Goal: Transaction & Acquisition: Purchase product/service

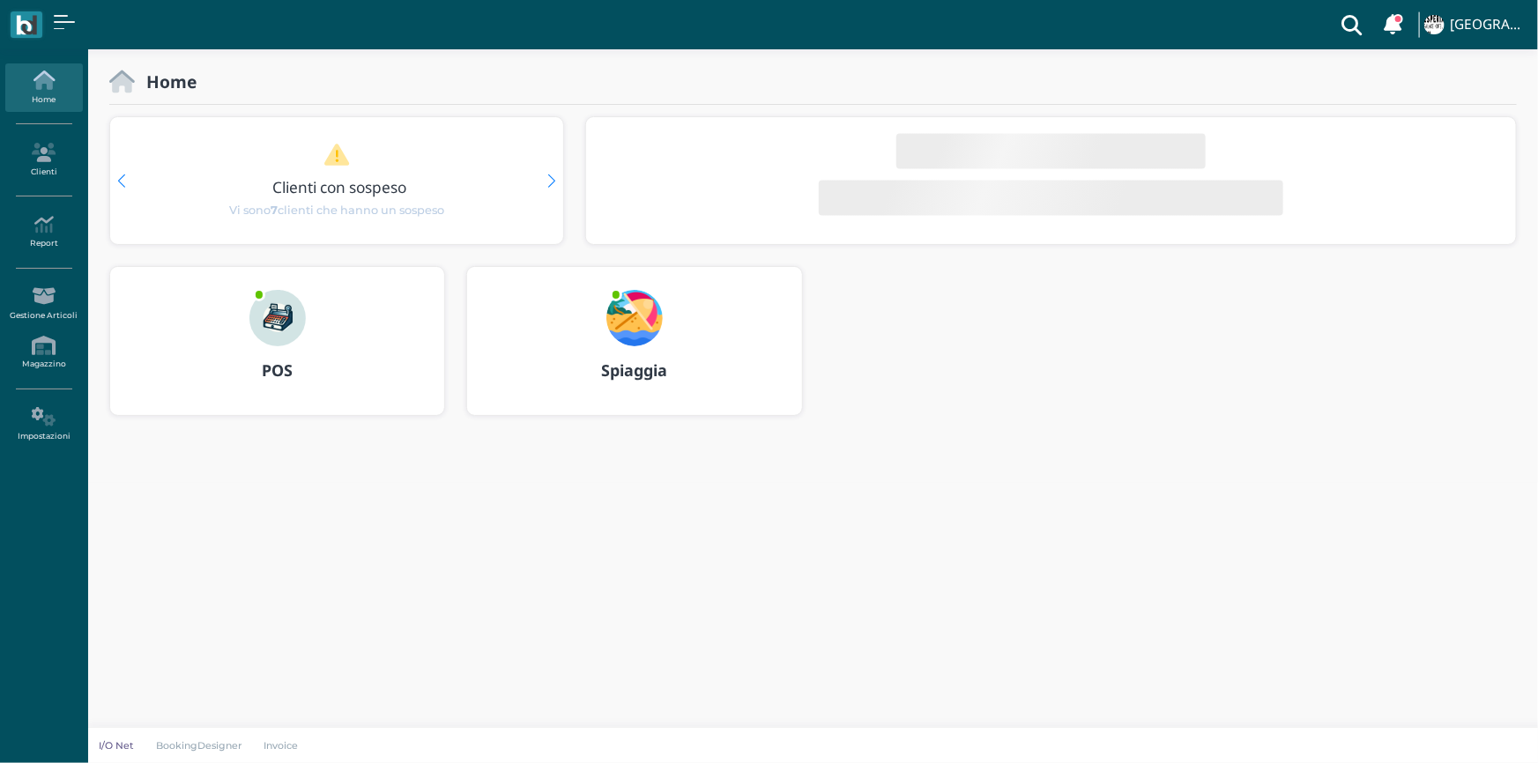
drag, startPoint x: 0, startPoint y: 0, endPoint x: 286, endPoint y: 343, distance: 446.1
click at [286, 343] on img at bounding box center [277, 318] width 56 height 56
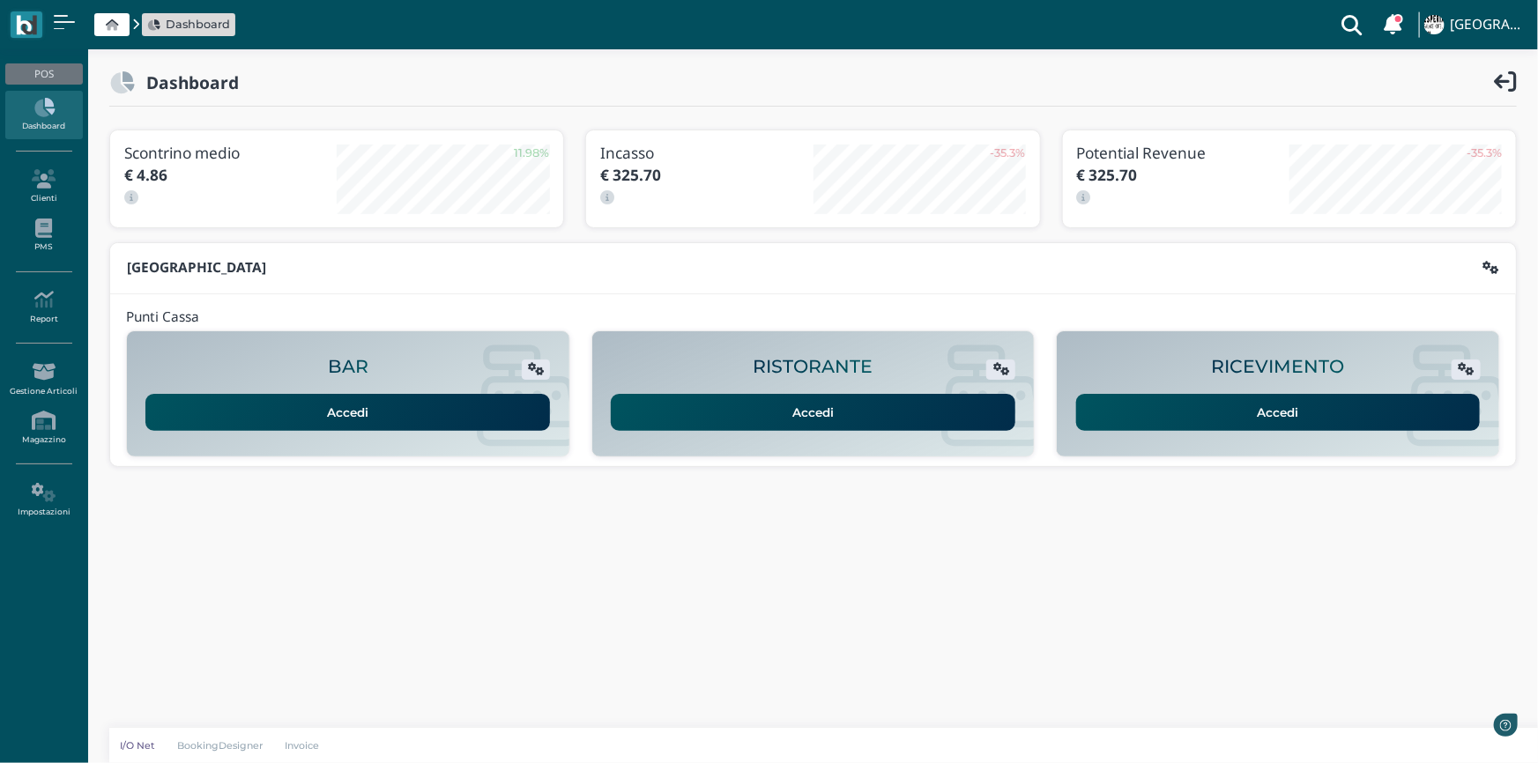
click at [1179, 405] on link "Accedi" at bounding box center [1278, 412] width 404 height 37
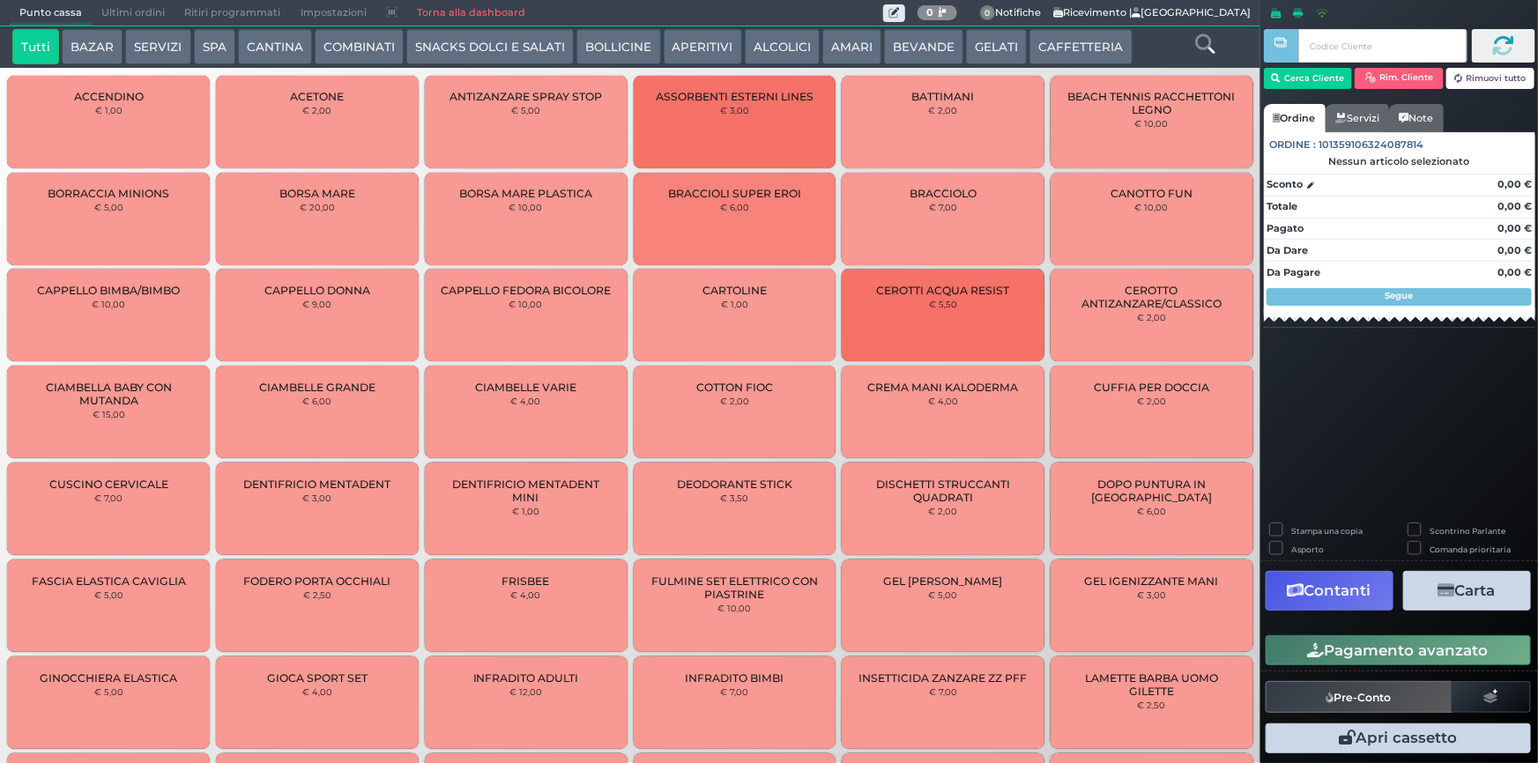
click at [1042, 40] on button "CAFFETTERIA" at bounding box center [1080, 46] width 102 height 35
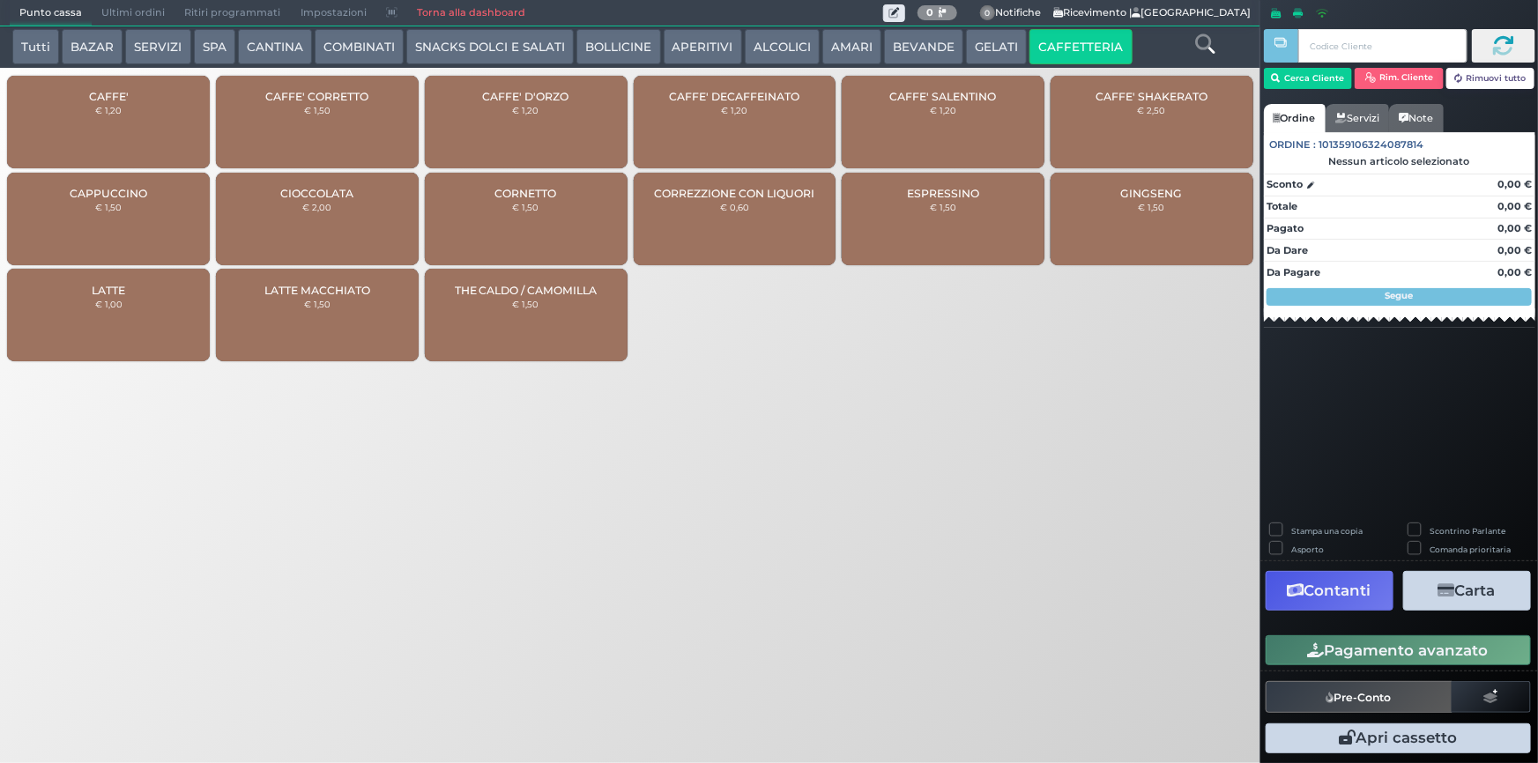
click at [143, 87] on div "CAFFE' € 1,20" at bounding box center [108, 122] width 203 height 93
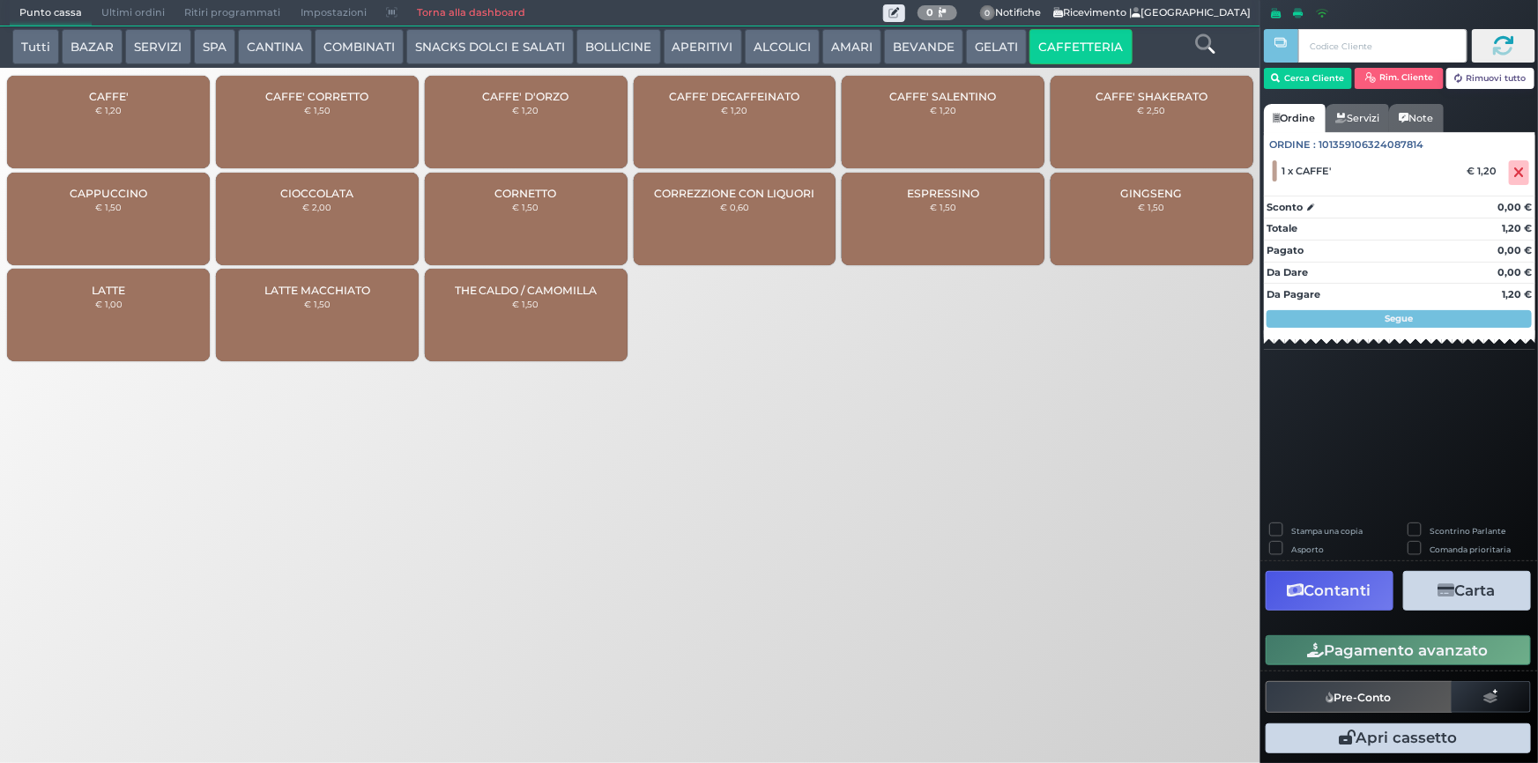
click at [1408, 653] on button "Pagamento avanzato" at bounding box center [1397, 650] width 265 height 30
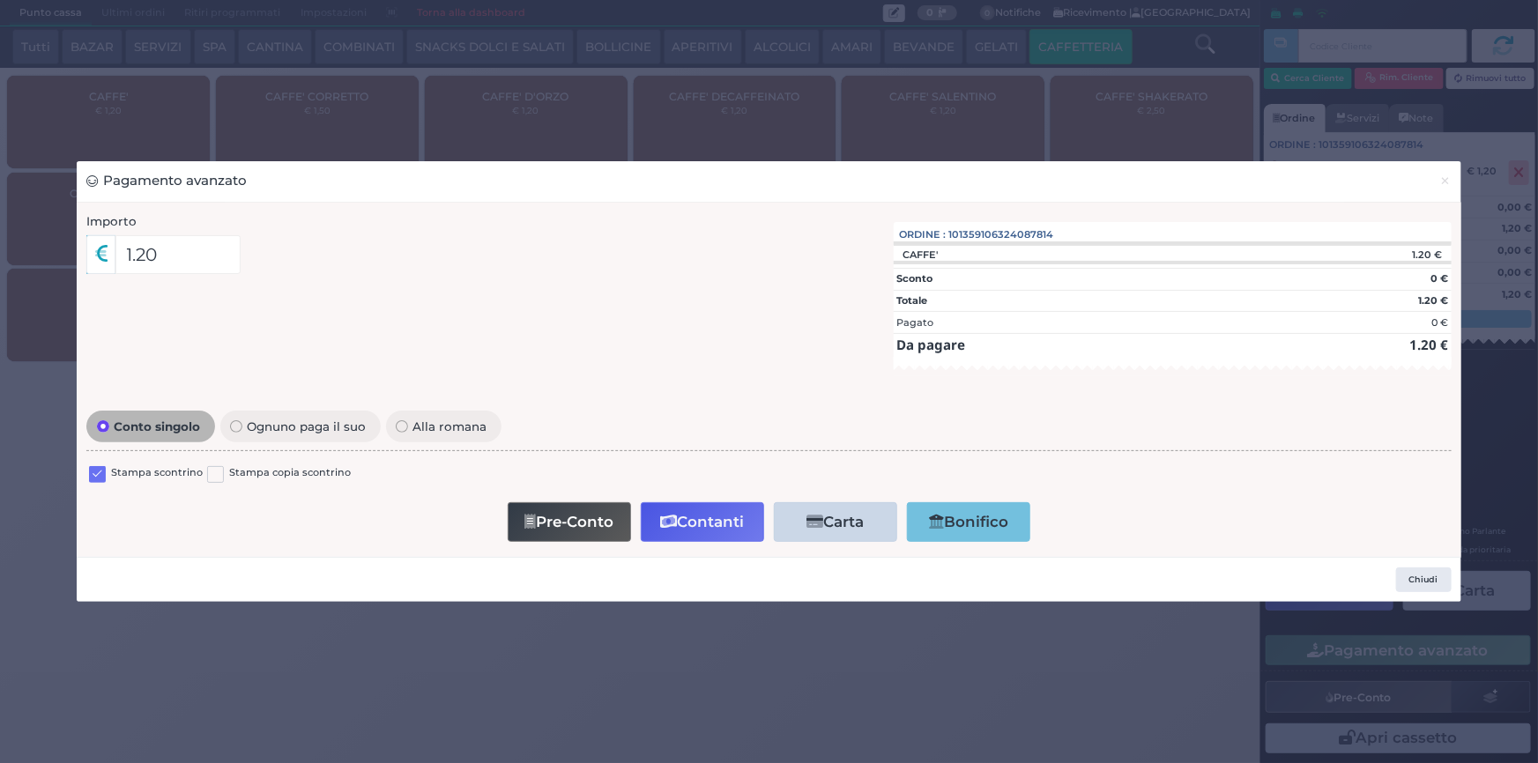
click at [98, 477] on label at bounding box center [97, 474] width 17 height 17
click at [0, 0] on input "checkbox" at bounding box center [0, 0] width 0 height 0
click at [683, 514] on button "Contanti" at bounding box center [702, 522] width 123 height 40
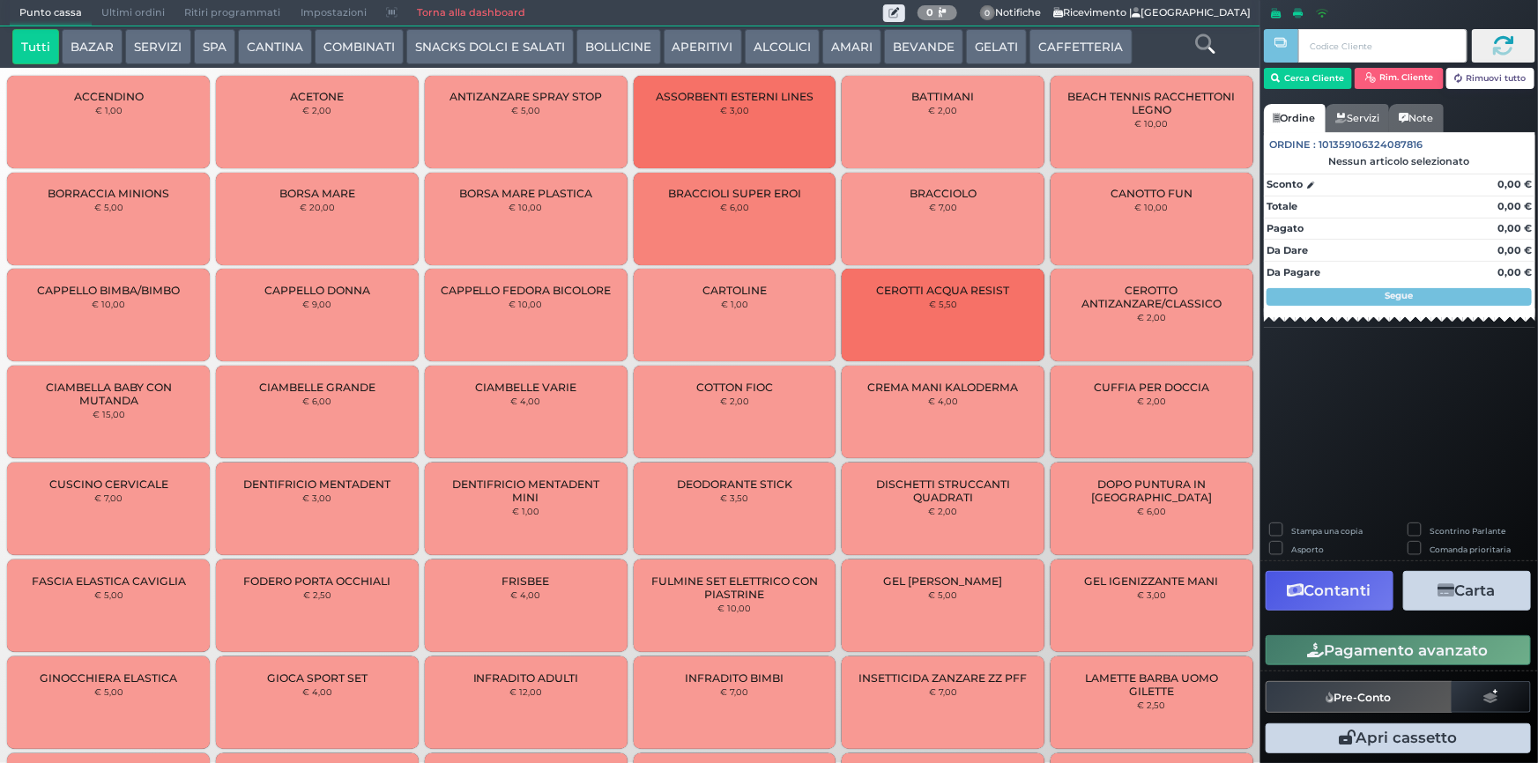
click at [96, 8] on span "Ultimi ordini" at bounding box center [133, 13] width 83 height 25
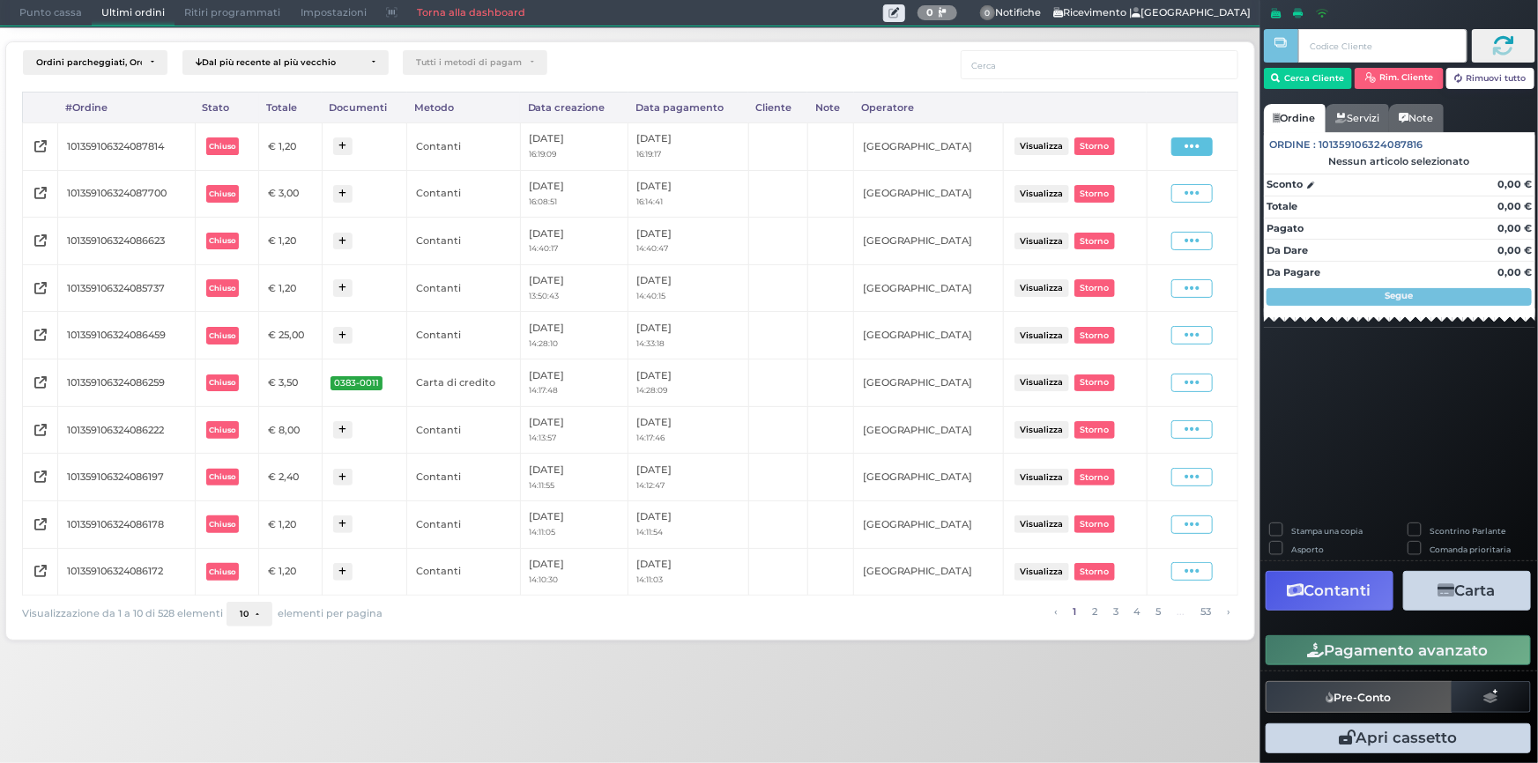
click at [1207, 151] on span at bounding box center [1191, 146] width 41 height 19
click at [1167, 196] on span "Ristampa Pre-Conto" at bounding box center [1153, 197] width 72 height 30
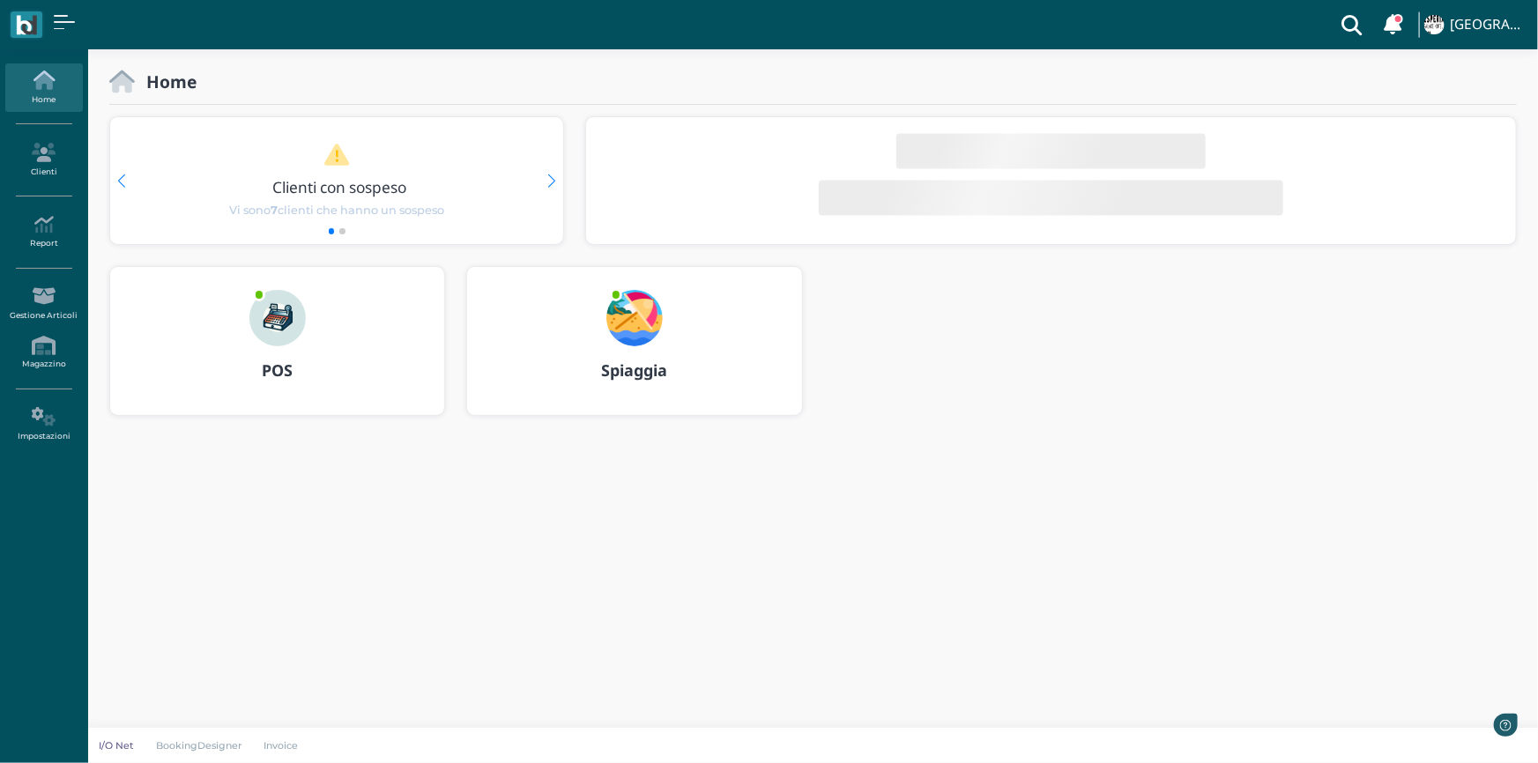
click at [314, 320] on div at bounding box center [277, 306] width 85 height 79
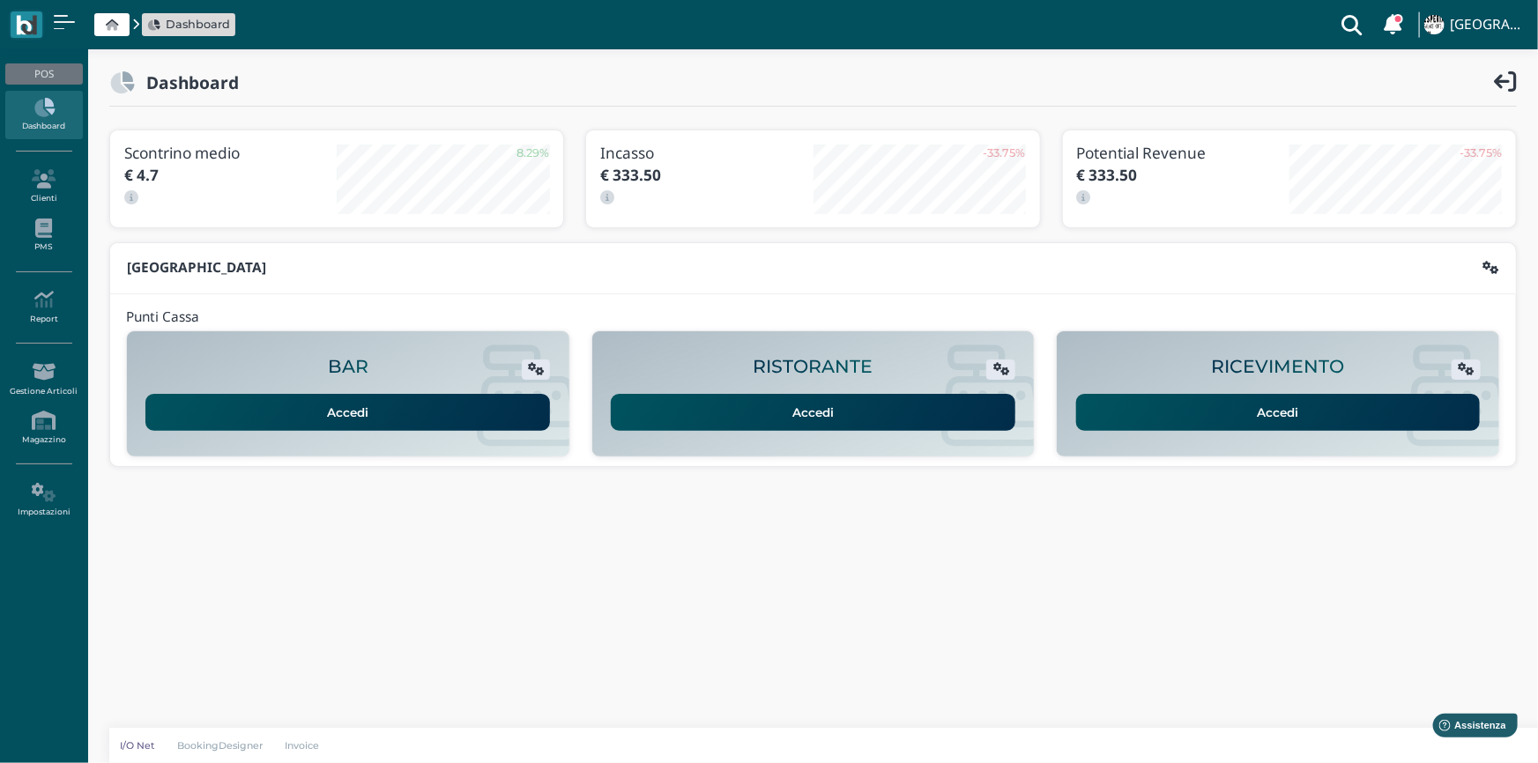
click at [1258, 411] on link "Accedi" at bounding box center [1278, 412] width 404 height 37
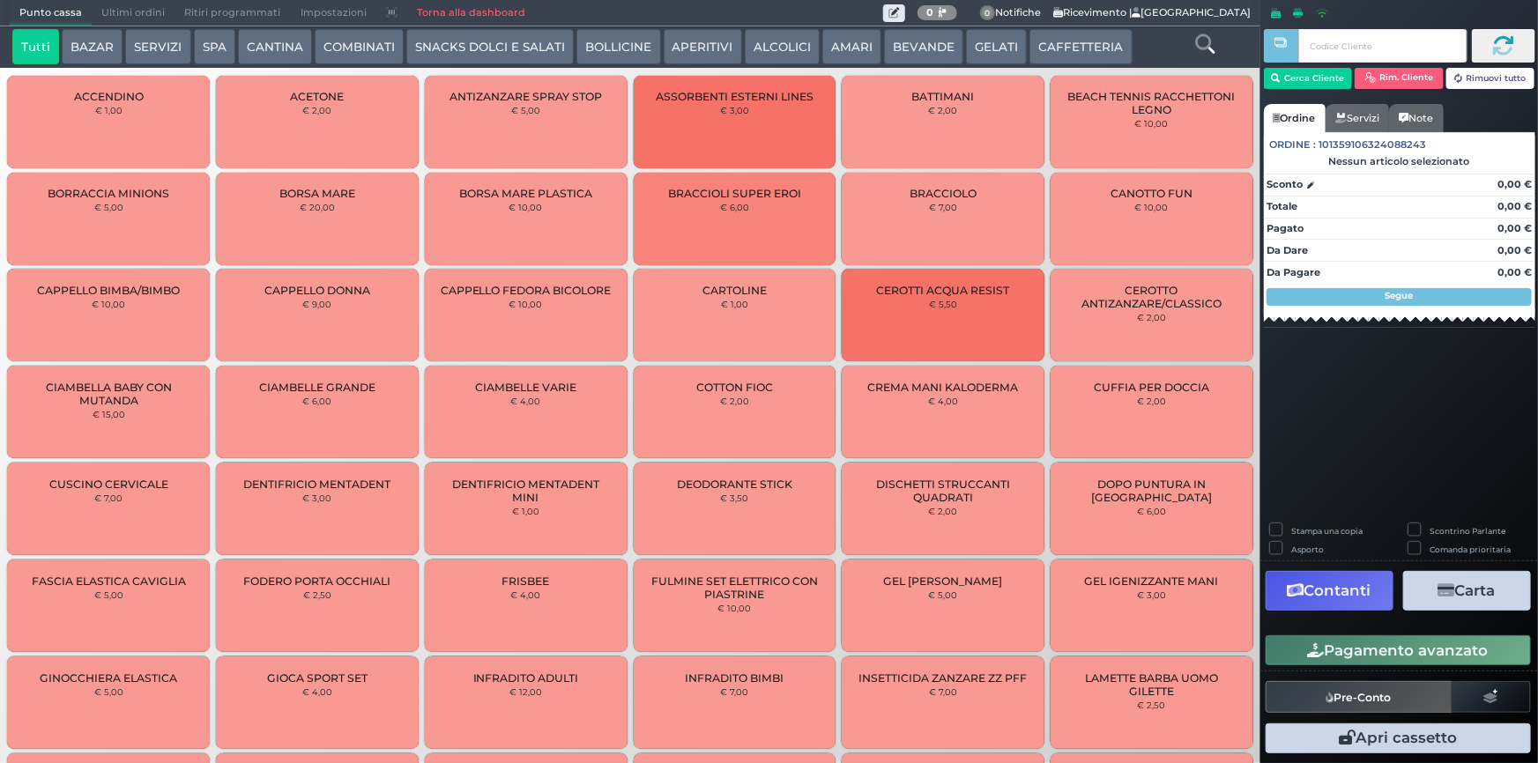
click at [1306, 64] on div at bounding box center [1366, 46] width 204 height 44
click at [1304, 71] on button "Cerca Cliente" at bounding box center [1308, 78] width 89 height 21
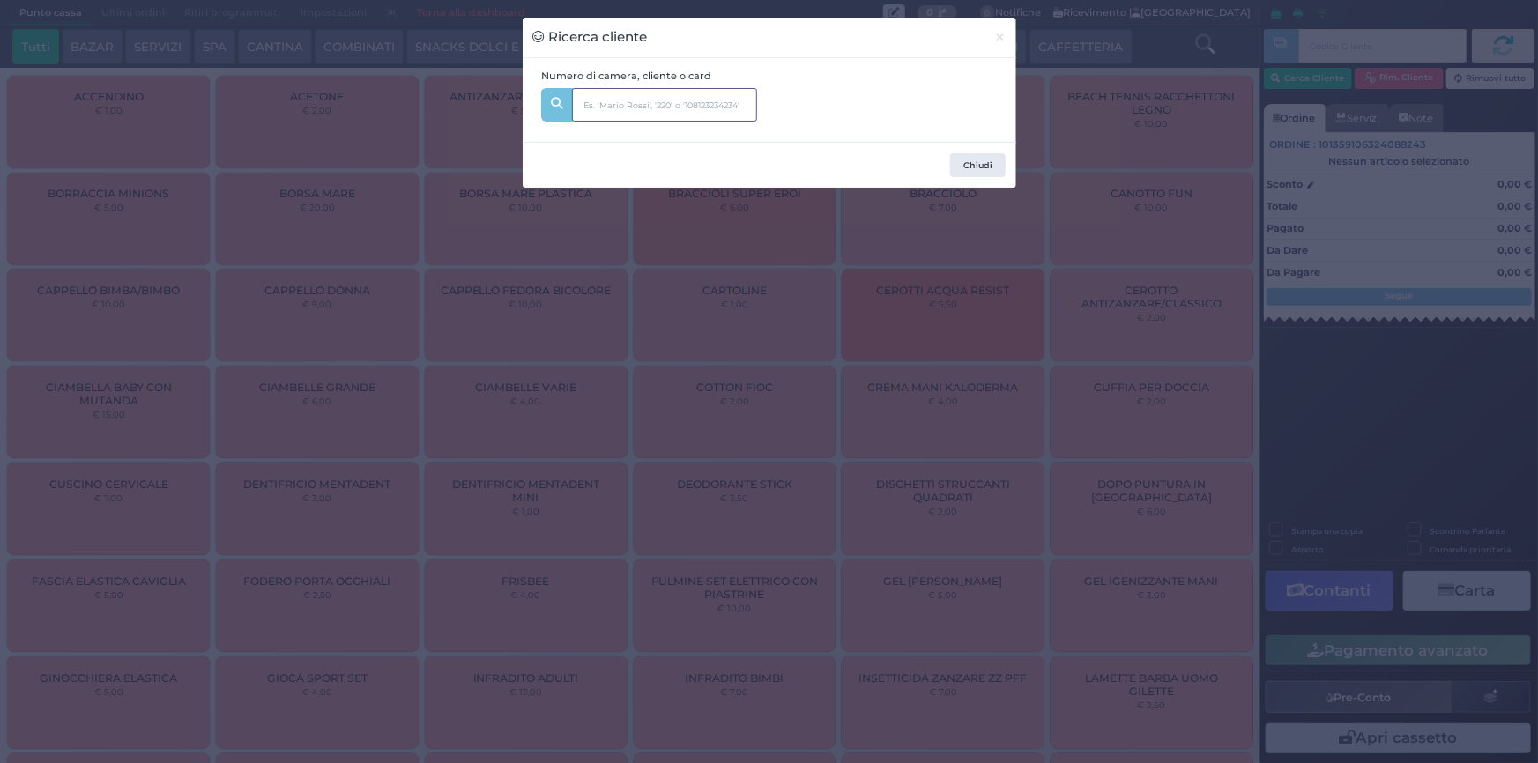
click at [709, 103] on input "text" at bounding box center [664, 104] width 185 height 33
type input "353"
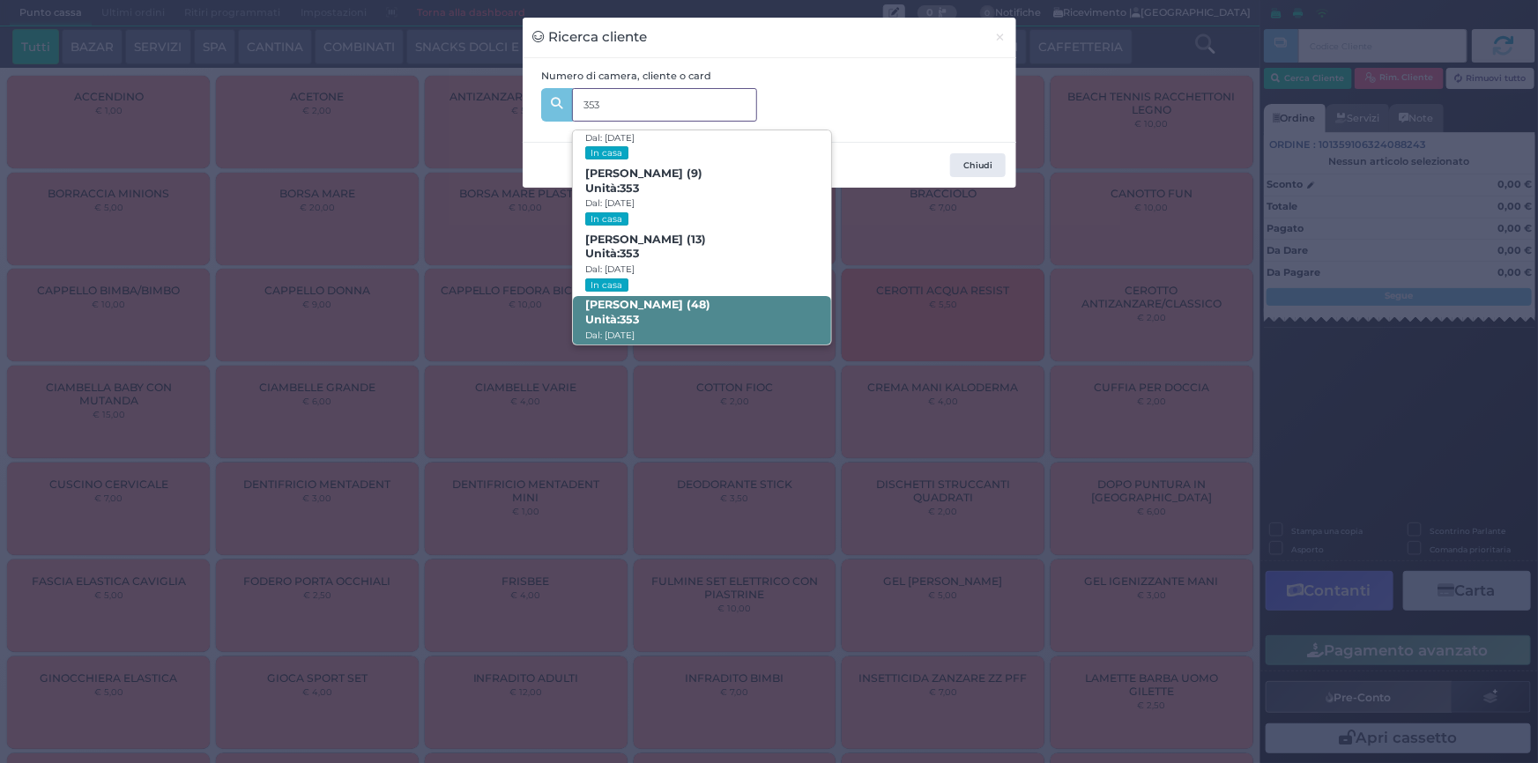
scroll to position [83, 0]
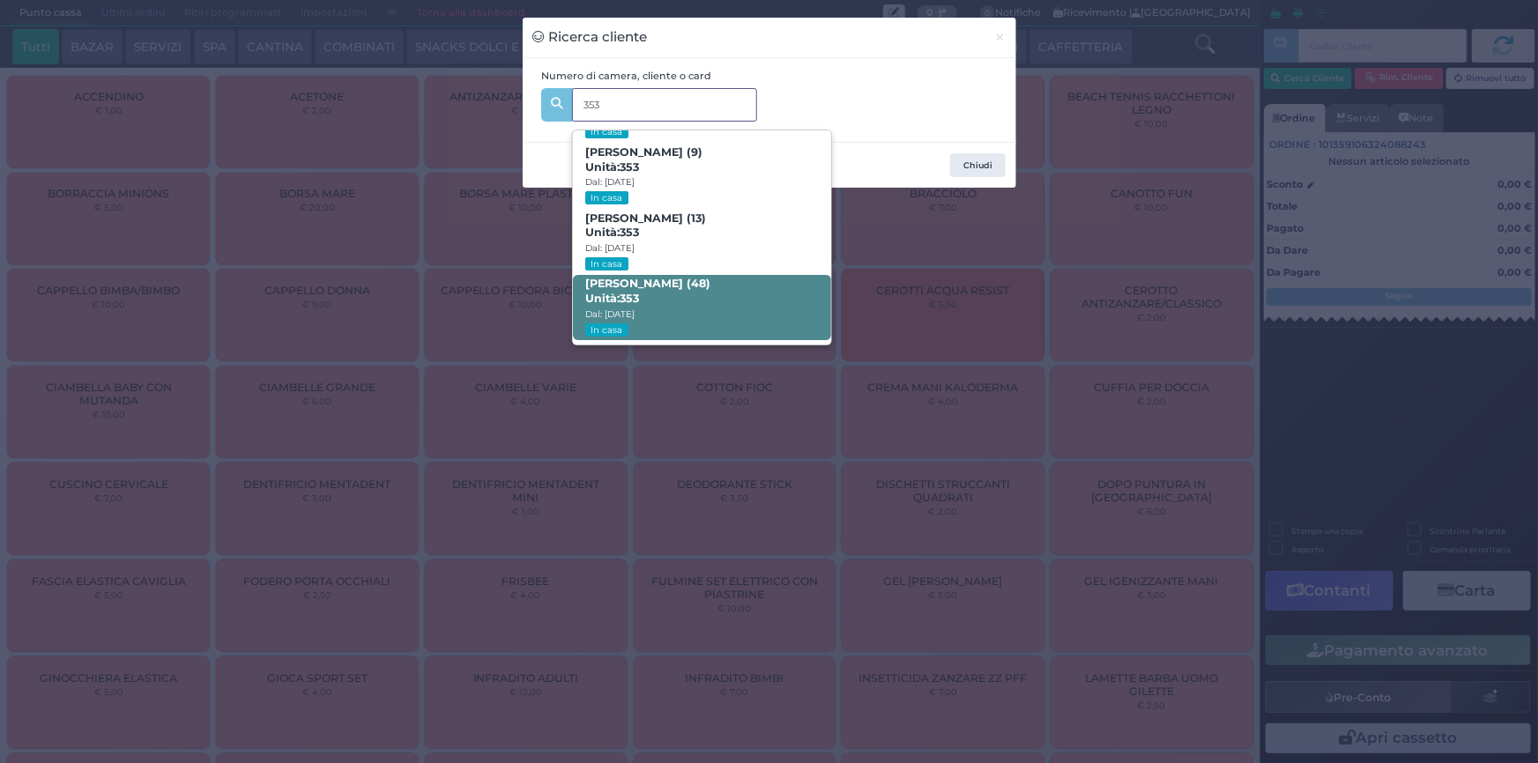
click at [693, 294] on span "Michele Sabadini (48) Unità: 353 Dal: 06/09/2025 In casa" at bounding box center [702, 308] width 258 height 66
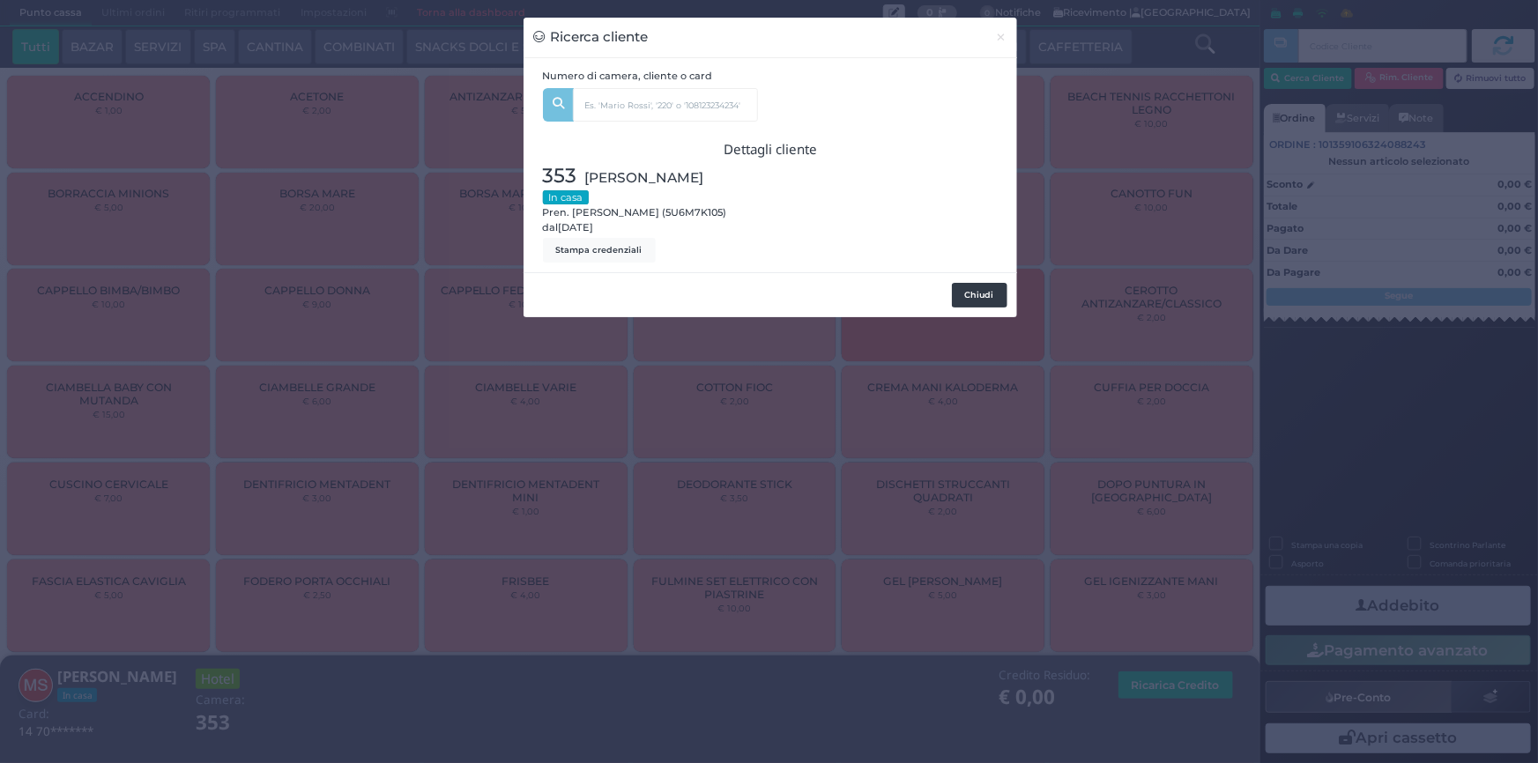
click at [969, 285] on button "Chiudi" at bounding box center [980, 295] width 56 height 25
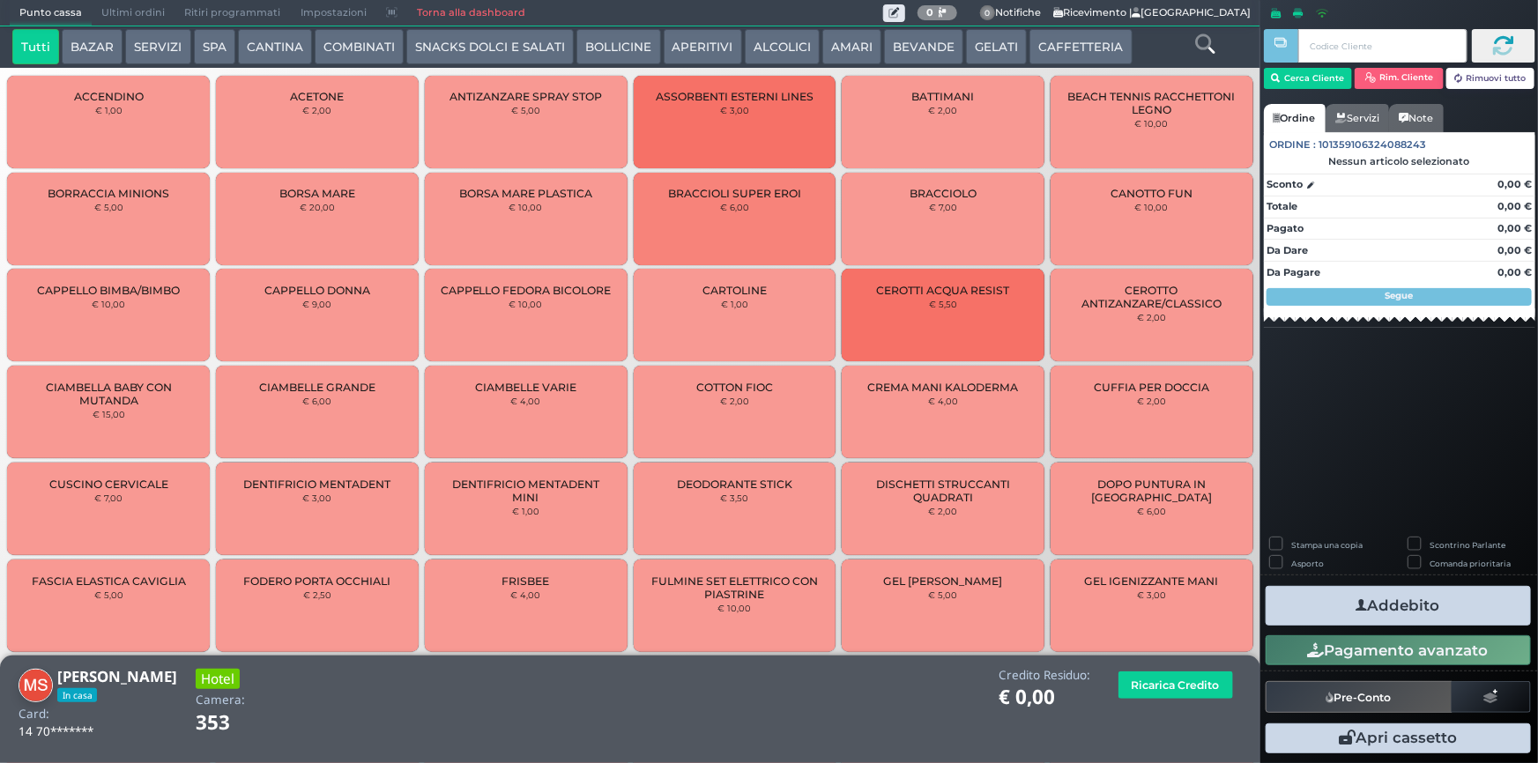
click at [195, 44] on button "SPA" at bounding box center [214, 46] width 41 height 35
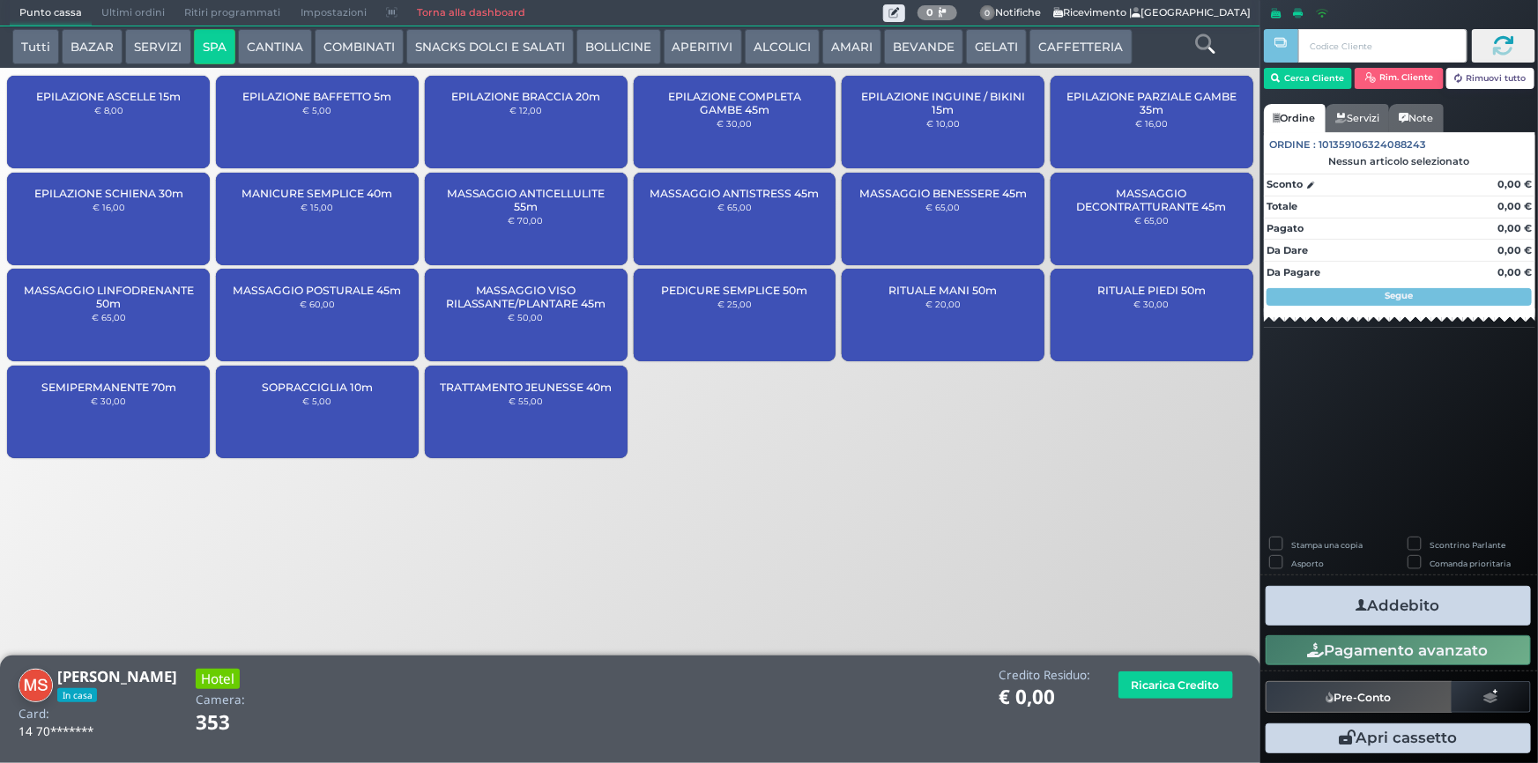
click at [127, 310] on div "MASSAGGIO LINFODRENANTE 50m € 65,00" at bounding box center [108, 315] width 203 height 93
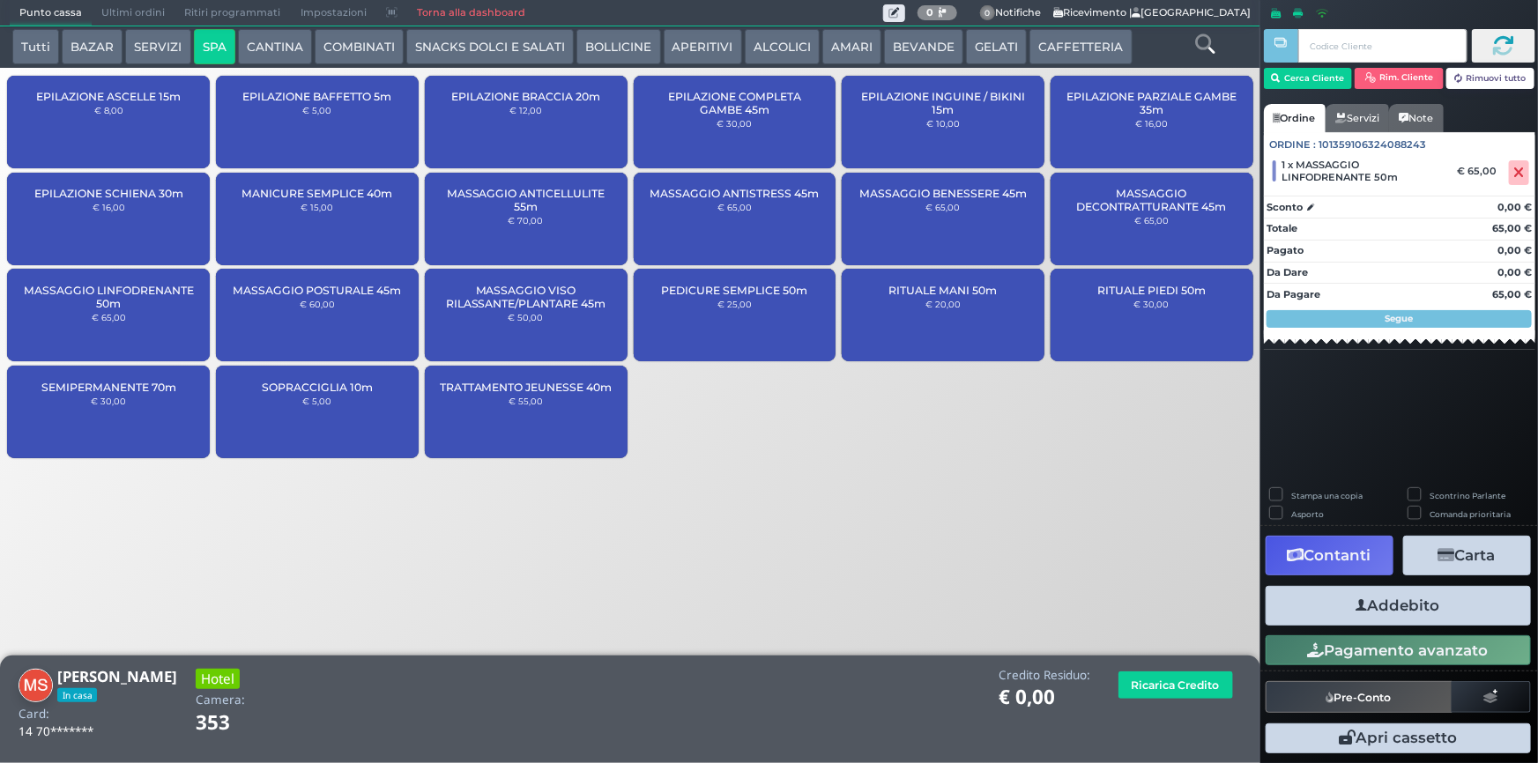
click at [1410, 617] on button "Addebito" at bounding box center [1397, 606] width 265 height 40
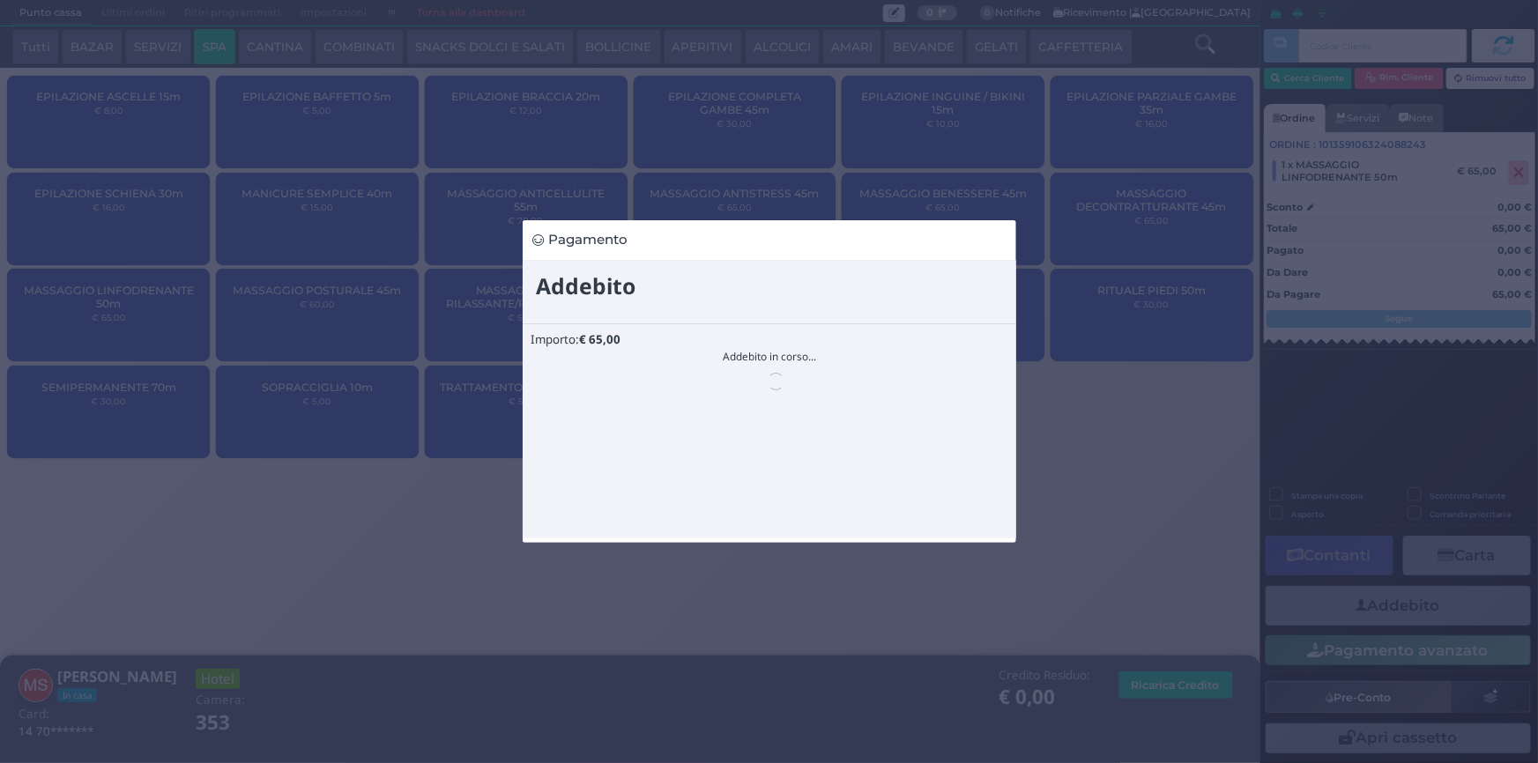
scroll to position [0, 0]
